Goal: Information Seeking & Learning: Check status

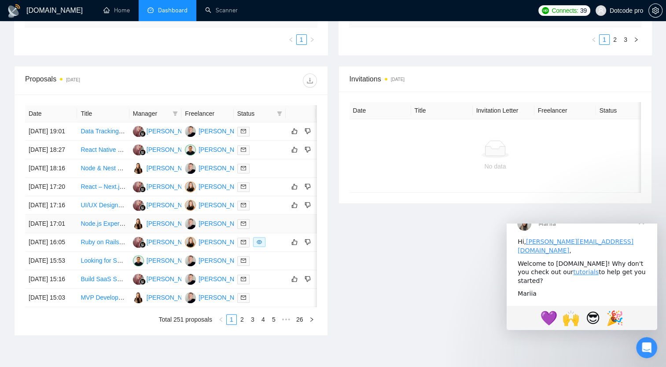
scroll to position [176, 0]
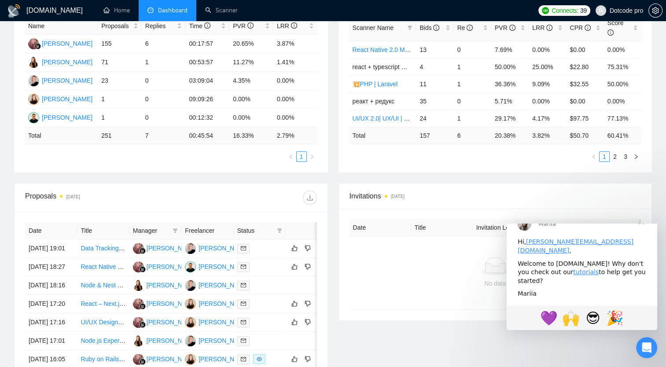
click at [80, 199] on time "[DATE]" at bounding box center [73, 197] width 14 height 5
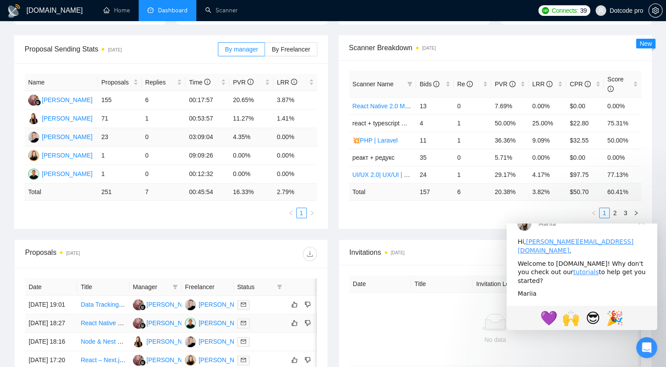
scroll to position [220, 0]
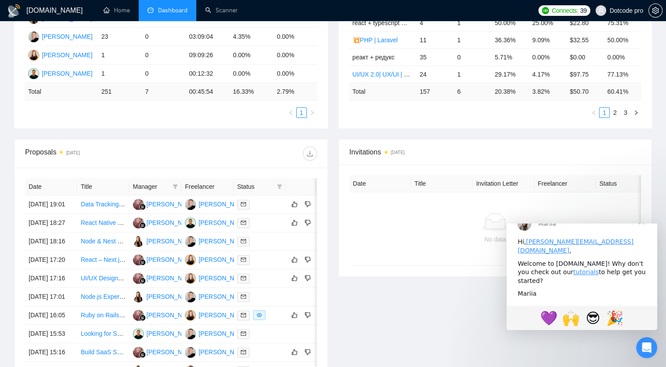
click at [49, 186] on th "Date" at bounding box center [51, 186] width 52 height 17
click at [35, 191] on th "Date" at bounding box center [51, 186] width 52 height 17
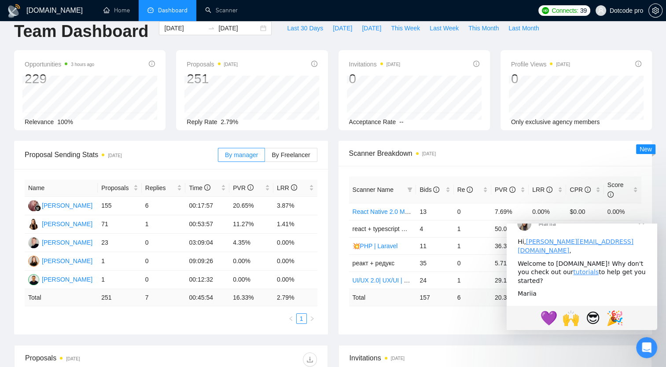
scroll to position [0, 0]
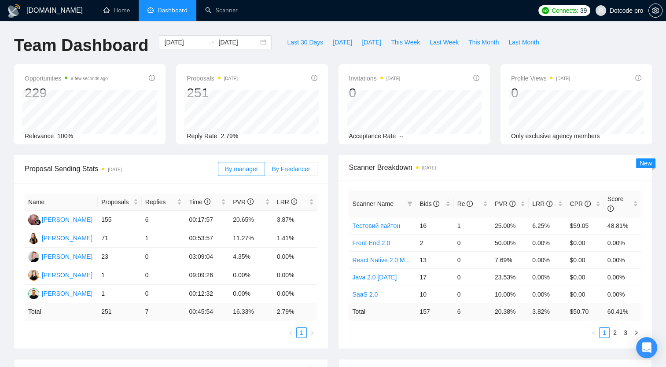
click at [289, 168] on span "By Freelancer" at bounding box center [291, 169] width 38 height 7
click at [265, 171] on input "By Freelancer" at bounding box center [265, 171] width 0 height 0
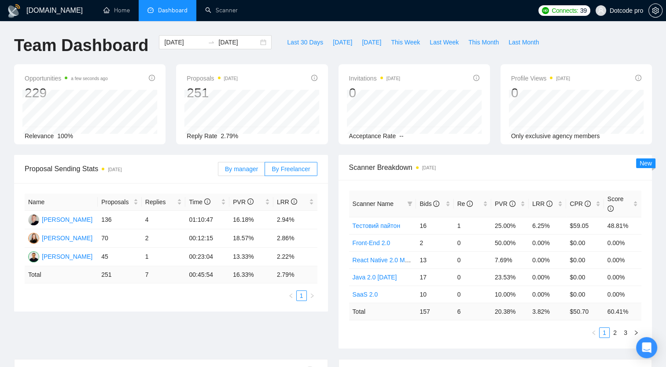
click at [246, 167] on span "By manager" at bounding box center [241, 169] width 33 height 7
click at [218, 171] on input "By manager" at bounding box center [218, 171] width 0 height 0
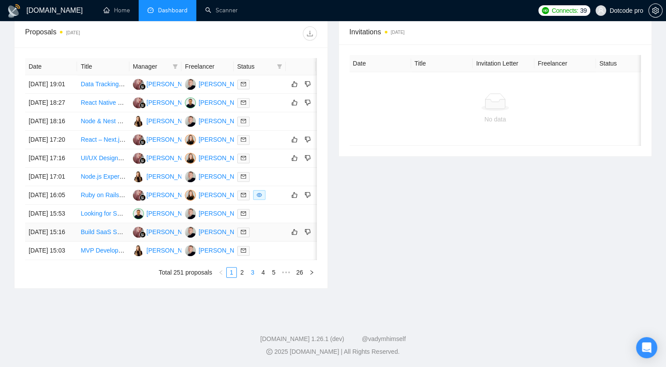
scroll to position [430, 0]
drag, startPoint x: 230, startPoint y: 253, endPoint x: 282, endPoint y: 253, distance: 52.0
click at [282, 253] on tr "[DATE] 15:03 MVP Development for Healthcare Social Platform [PERSON_NAME]" at bounding box center [179, 251] width 308 height 18
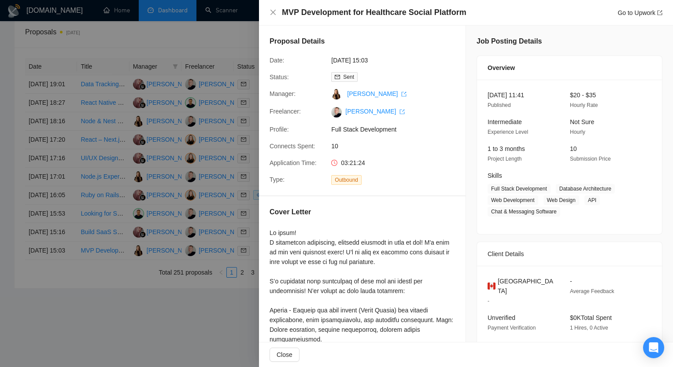
click at [225, 273] on div at bounding box center [336, 183] width 673 height 367
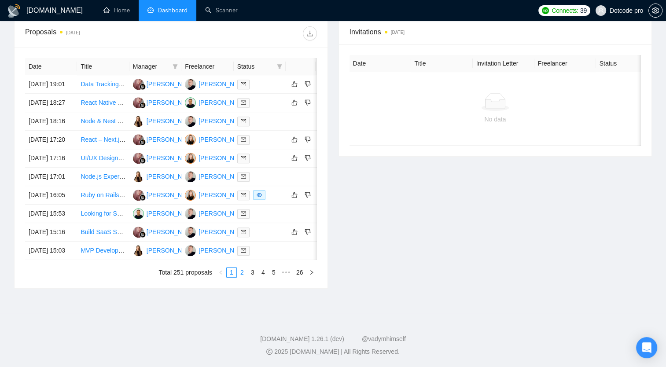
click at [243, 273] on link "2" at bounding box center [242, 273] width 10 height 10
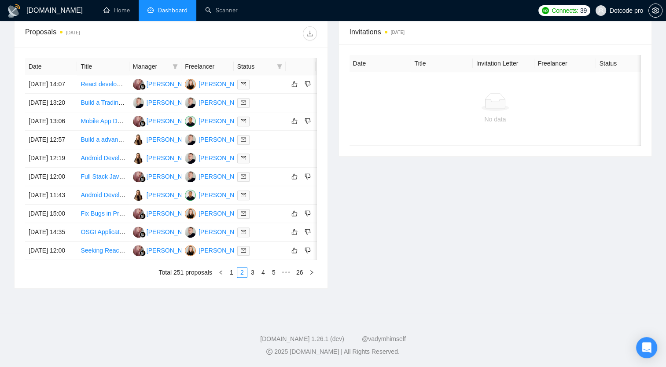
click at [258, 272] on link "3" at bounding box center [253, 273] width 10 height 10
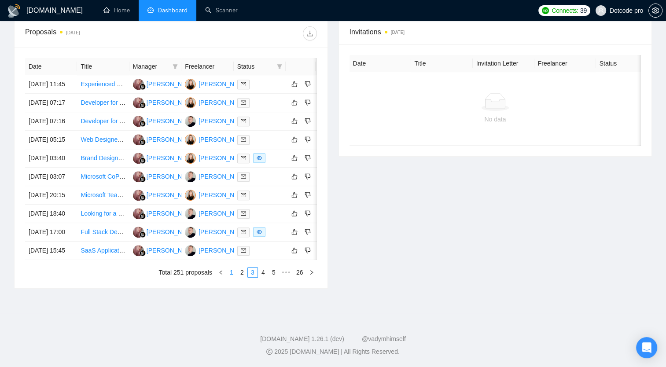
click at [232, 272] on link "1" at bounding box center [232, 273] width 10 height 10
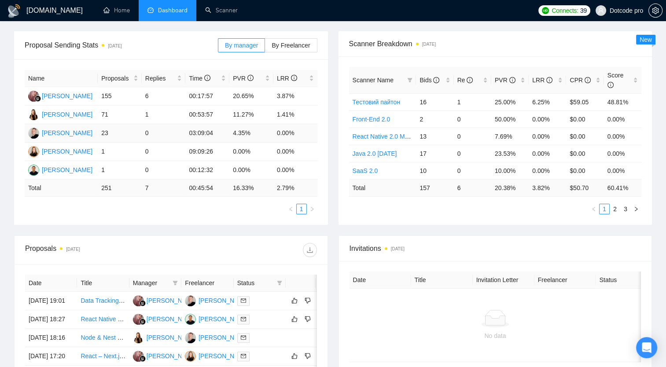
scroll to position [122, 0]
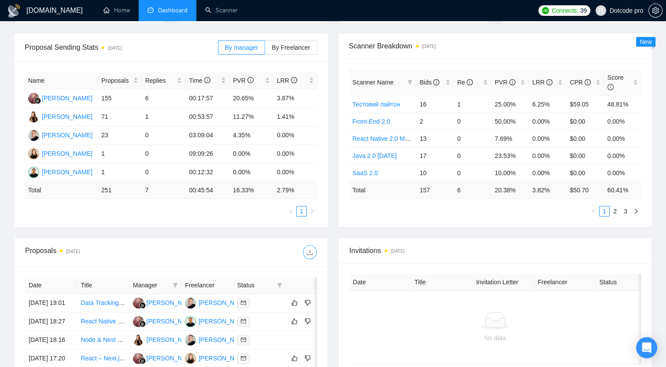
click at [308, 258] on button "button" at bounding box center [310, 252] width 14 height 14
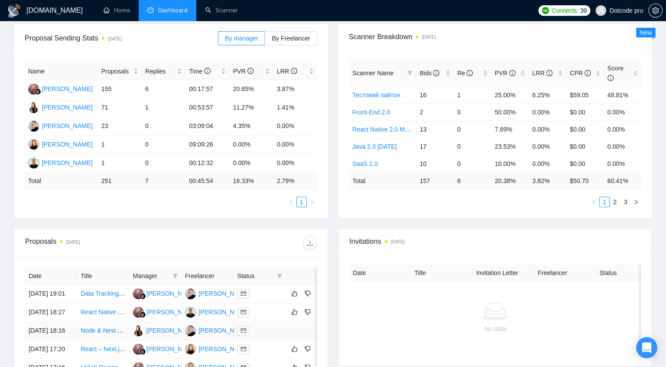
scroll to position [33, 0]
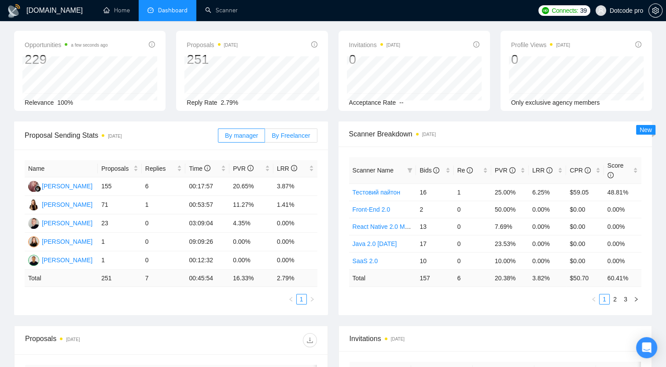
click at [302, 140] on label "By Freelancer" at bounding box center [291, 136] width 52 height 14
click at [265, 138] on input "By Freelancer" at bounding box center [265, 138] width 0 height 0
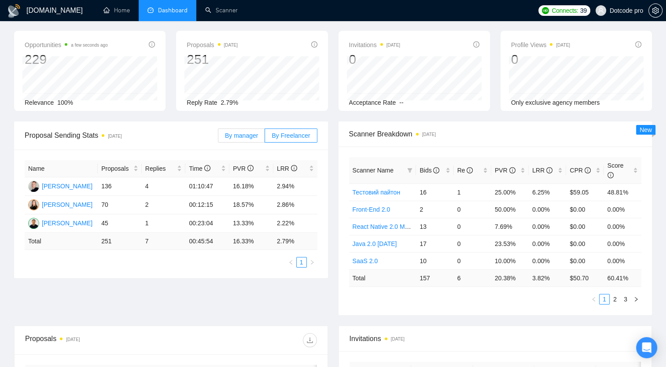
click at [264, 138] on label "By manager" at bounding box center [241, 136] width 47 height 14
click at [218, 138] on input "By manager" at bounding box center [218, 138] width 0 height 0
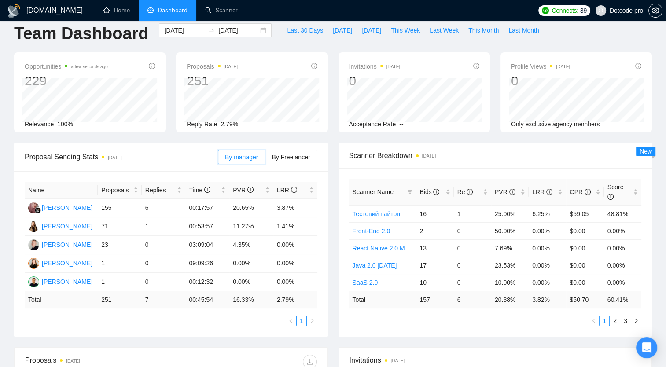
scroll to position [0, 0]
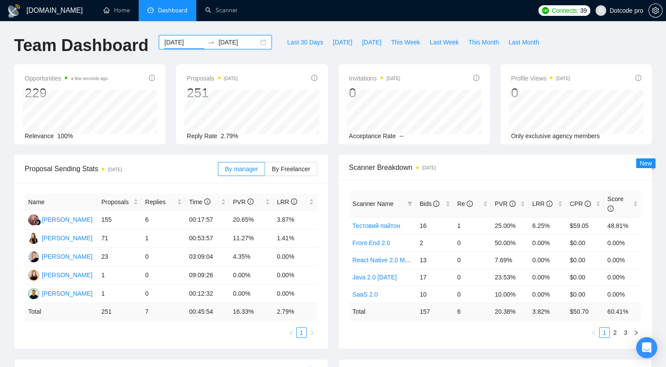
click at [177, 44] on input "[DATE]" at bounding box center [184, 42] width 40 height 10
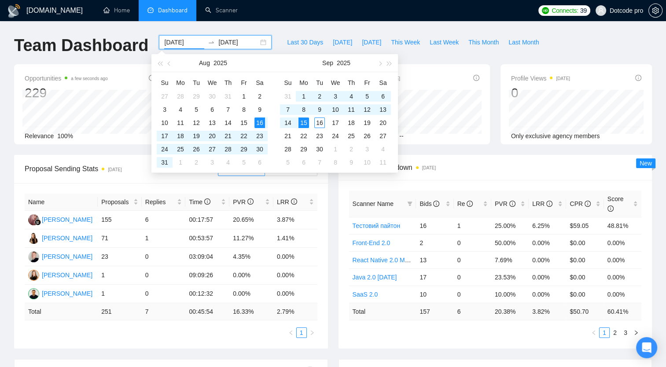
click at [262, 43] on div "[DATE] [DATE]" at bounding box center [215, 42] width 113 height 14
click at [256, 43] on div "[DATE] [DATE]" at bounding box center [215, 42] width 113 height 14
click at [253, 43] on div "[DATE] [DATE]" at bounding box center [215, 42] width 113 height 14
type input "[DATE]"
click at [307, 94] on div "1" at bounding box center [304, 96] width 11 height 11
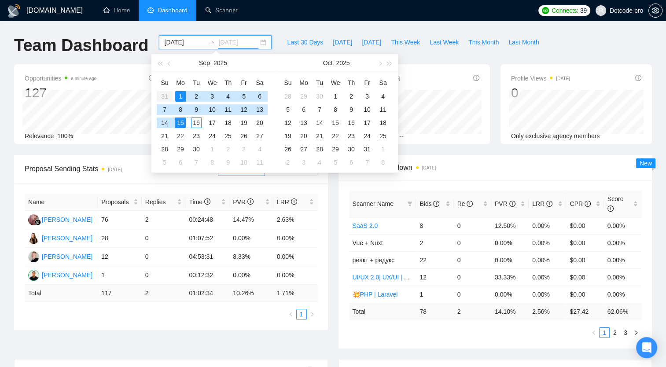
type input "[DATE]"
click at [178, 122] on div "15" at bounding box center [180, 123] width 11 height 11
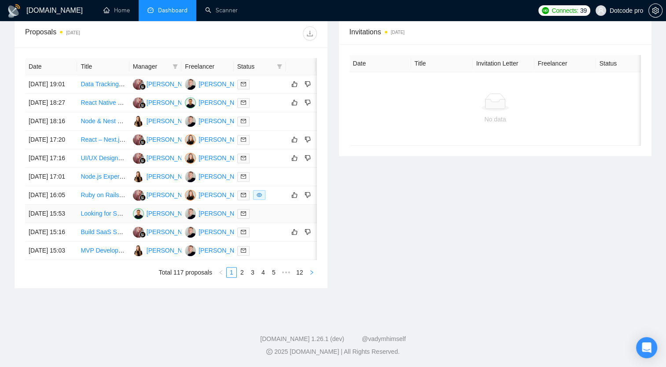
scroll to position [419, 0]
click at [303, 274] on link "12" at bounding box center [300, 273] width 12 height 10
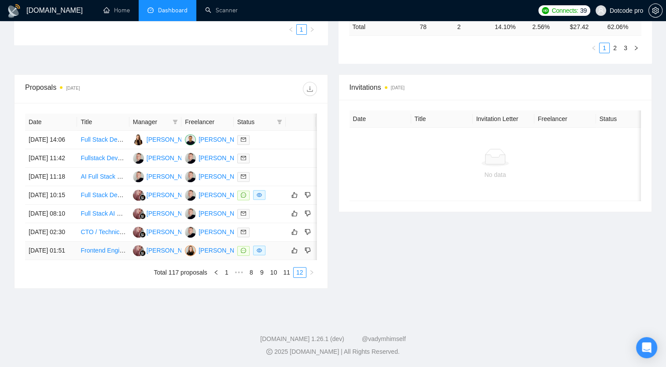
scroll to position [338, 0]
click at [229, 272] on link "1" at bounding box center [227, 273] width 10 height 10
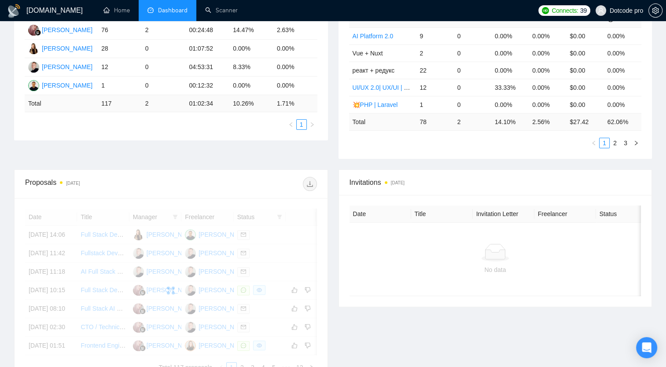
scroll to position [162, 0]
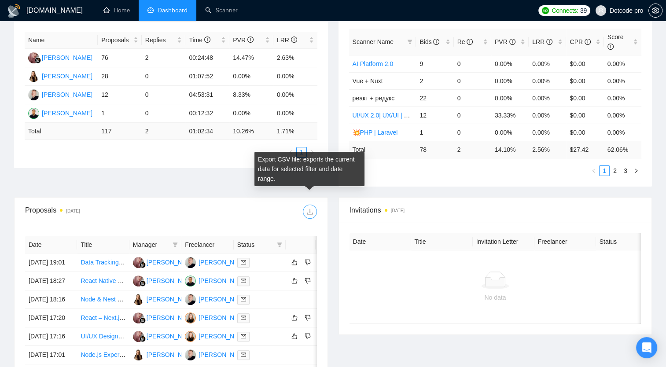
drag, startPoint x: 317, startPoint y: 204, endPoint x: 310, endPoint y: 204, distance: 6.6
drag, startPoint x: 310, startPoint y: 204, endPoint x: 244, endPoint y: 195, distance: 67.5
click at [244, 205] on div at bounding box center [244, 212] width 146 height 14
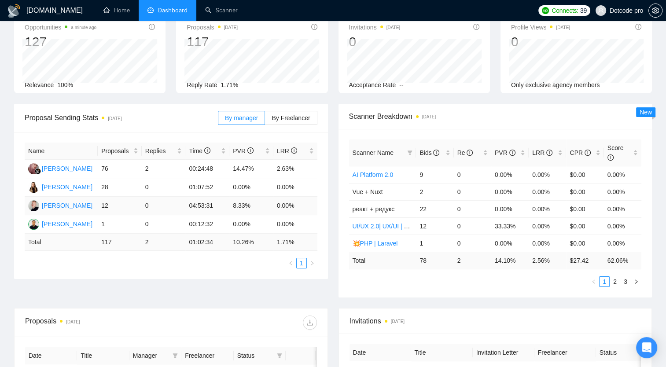
scroll to position [0, 0]
